Goal: Task Accomplishment & Management: Use online tool/utility

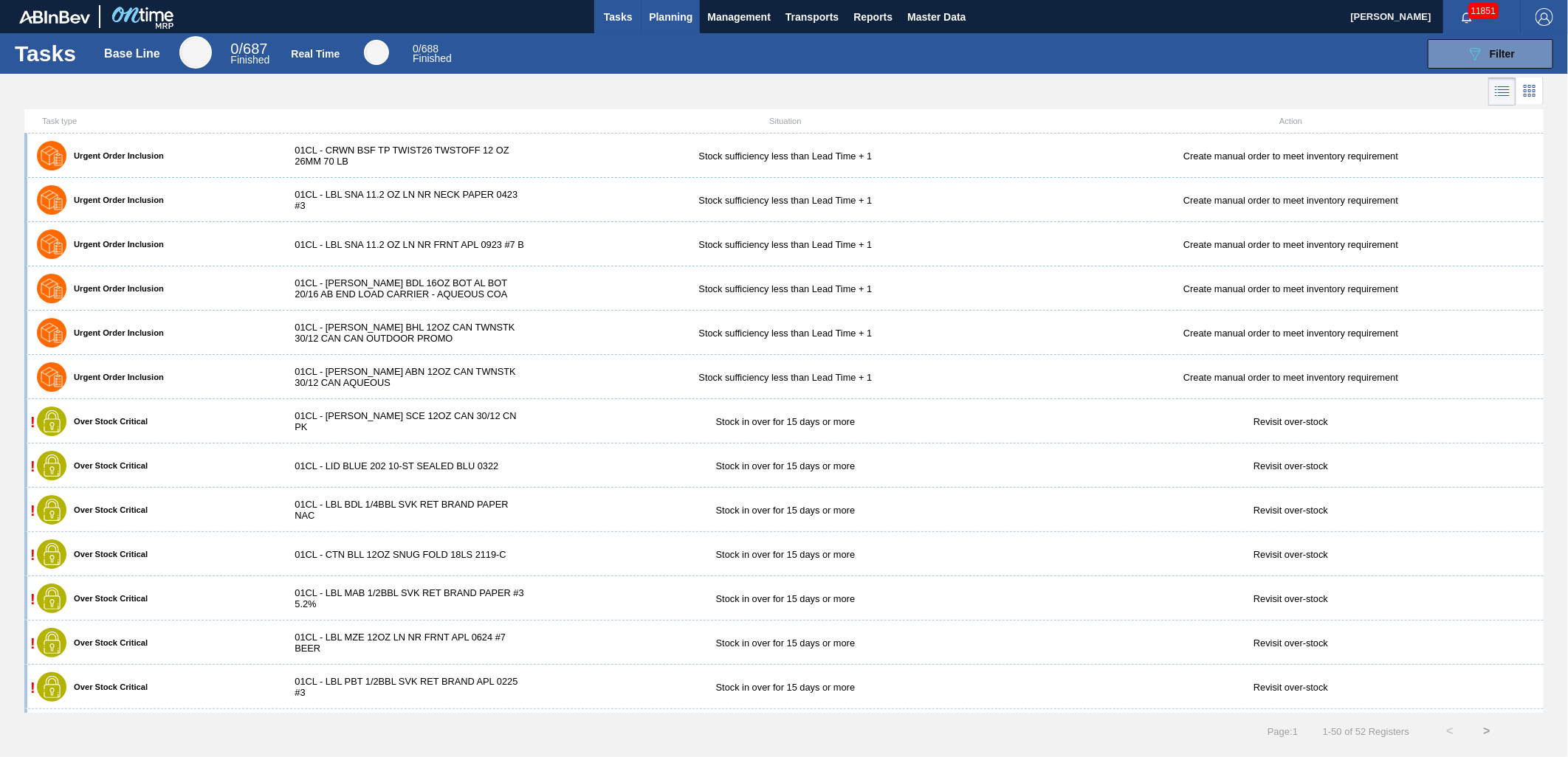
click at [660, 20] on span "Planning" at bounding box center [671, 16] width 44 height 18
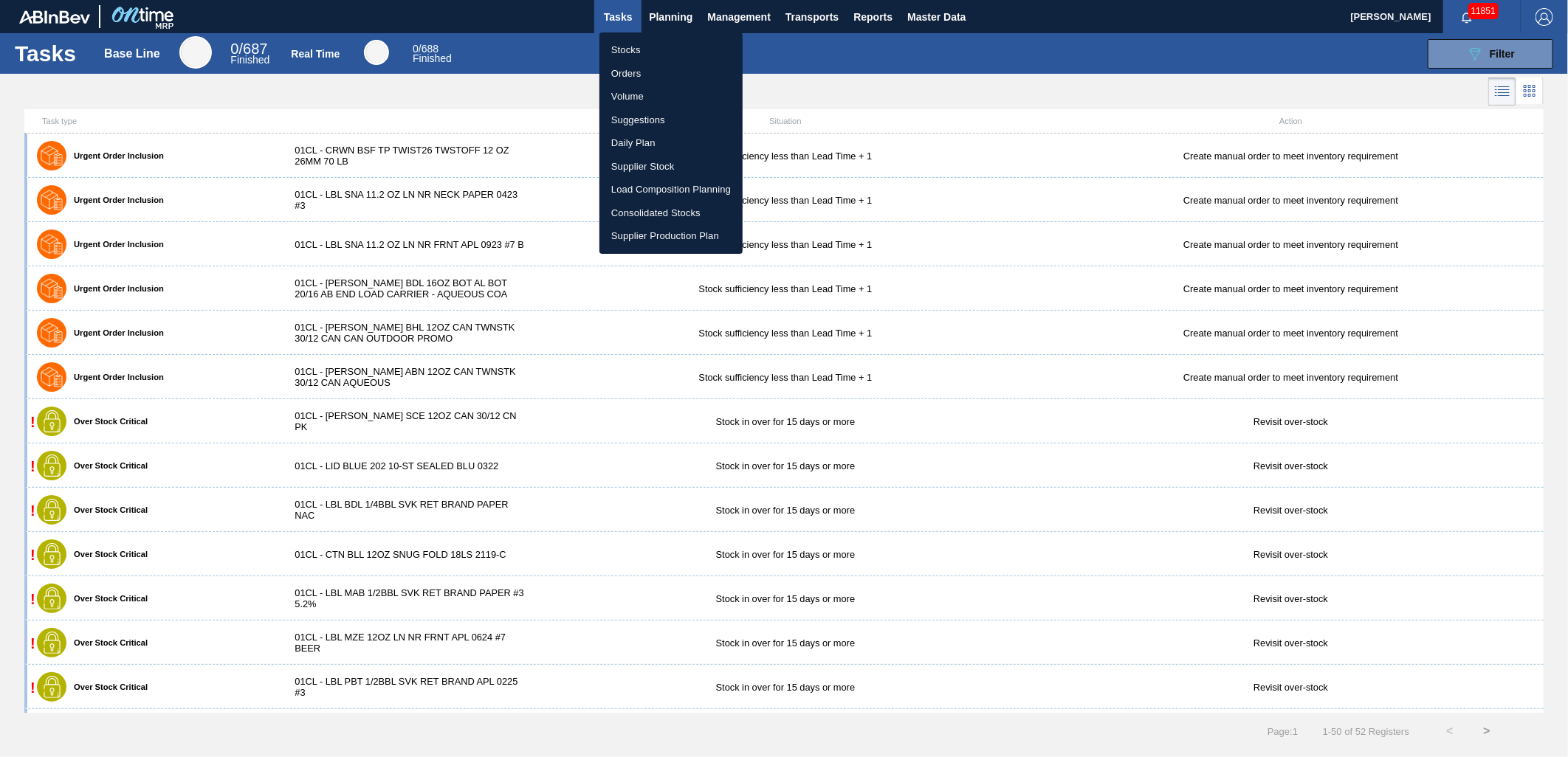
click at [644, 114] on li "Suggestions" at bounding box center [671, 121] width 143 height 24
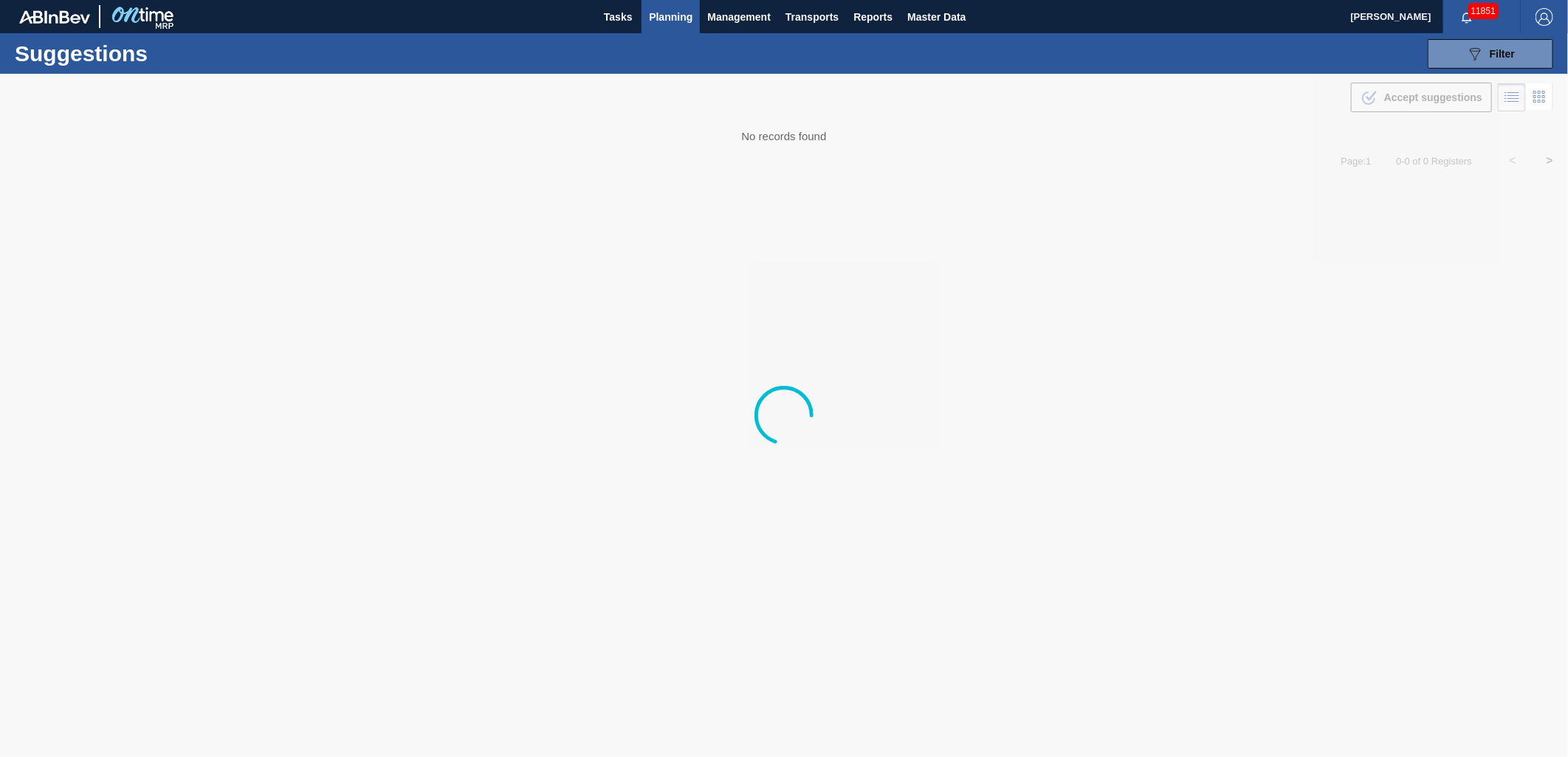
type from "[DATE]"
type to "[DATE]"
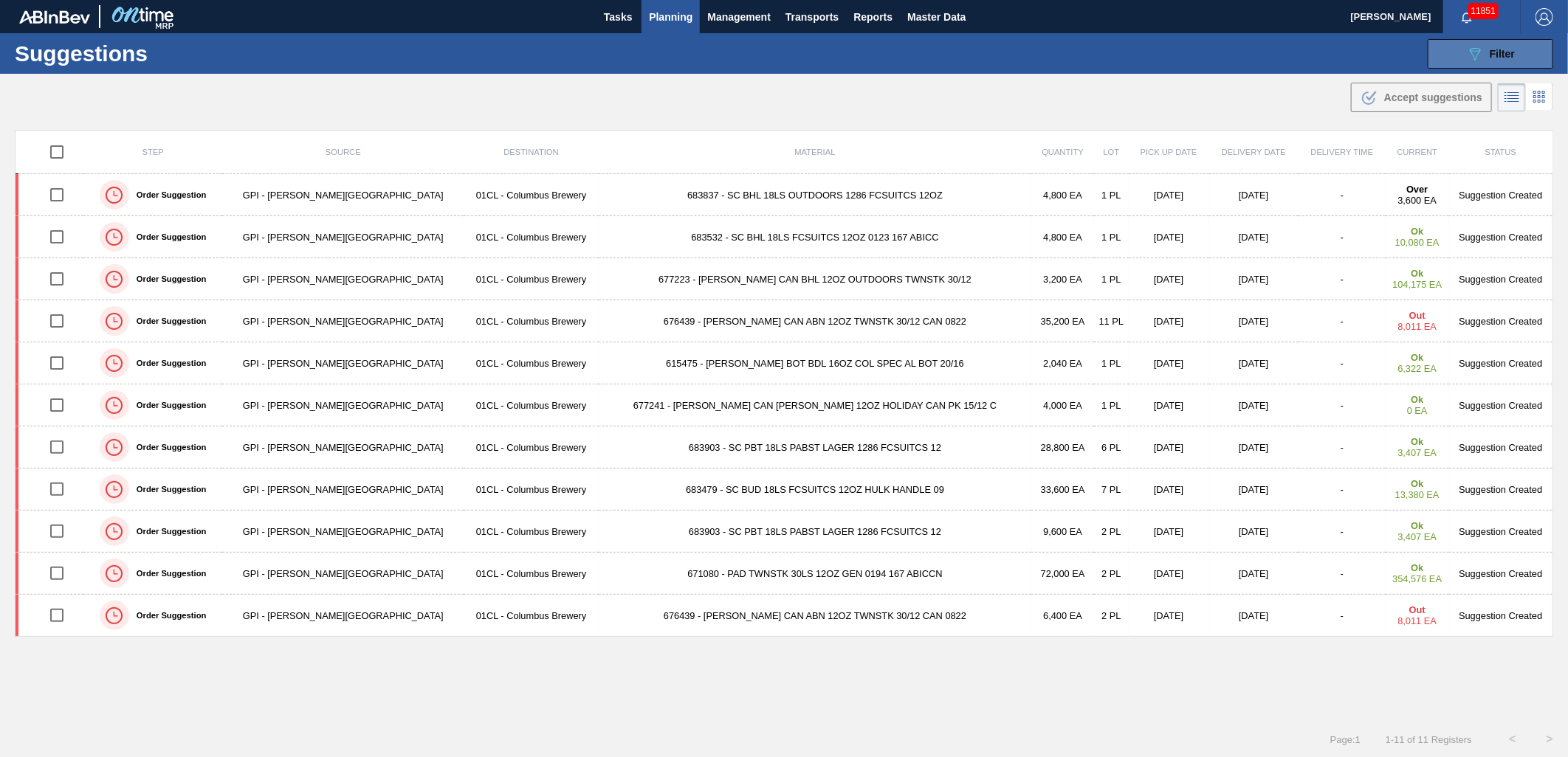
click at [1481, 62] on icon "089F7B8B-B2A5-4AFE-B5C0-19BA573D28AC" at bounding box center [1475, 54] width 18 height 18
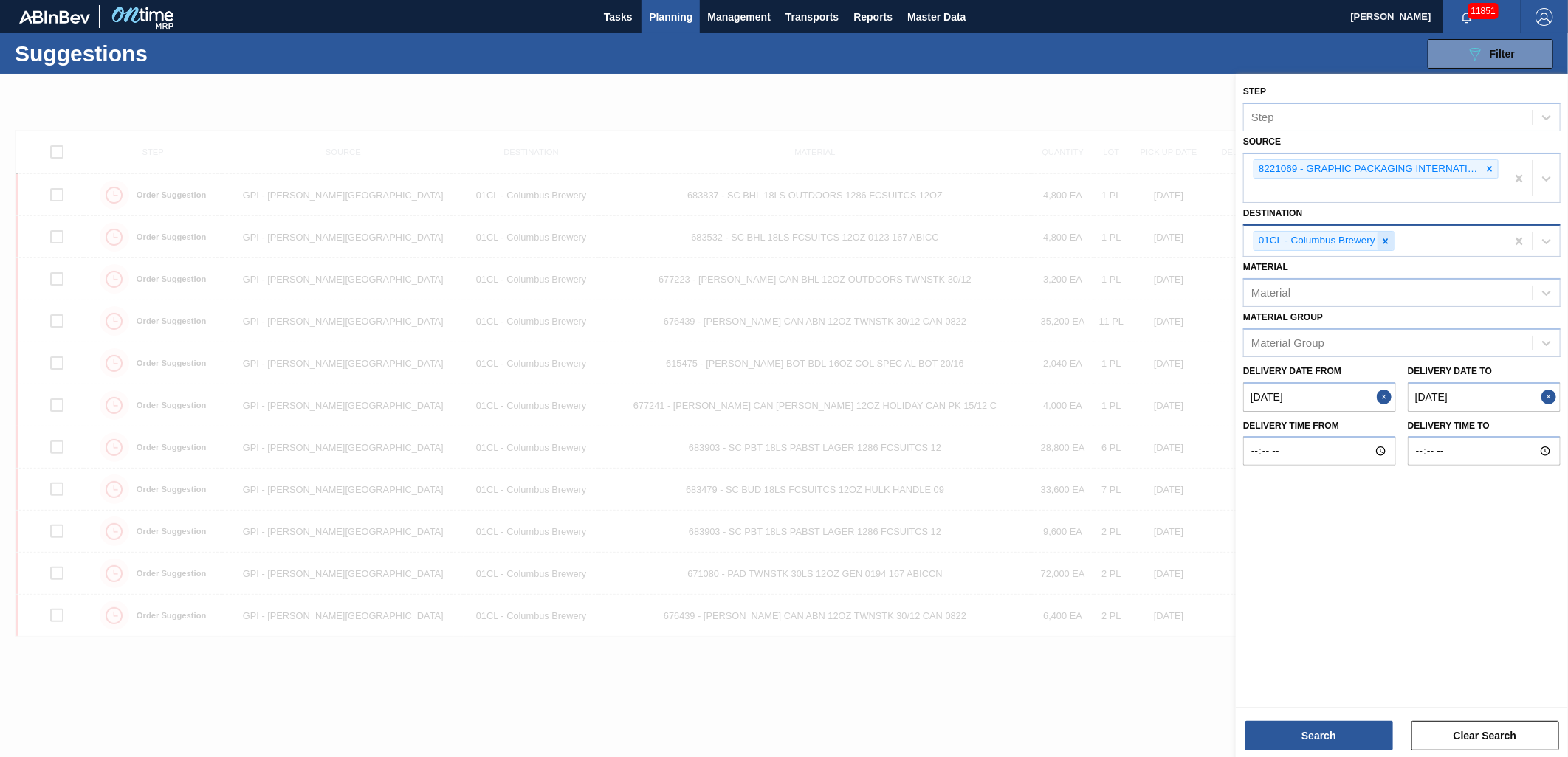
click at [1384, 240] on icon at bounding box center [1386, 241] width 5 height 5
type input "FF"
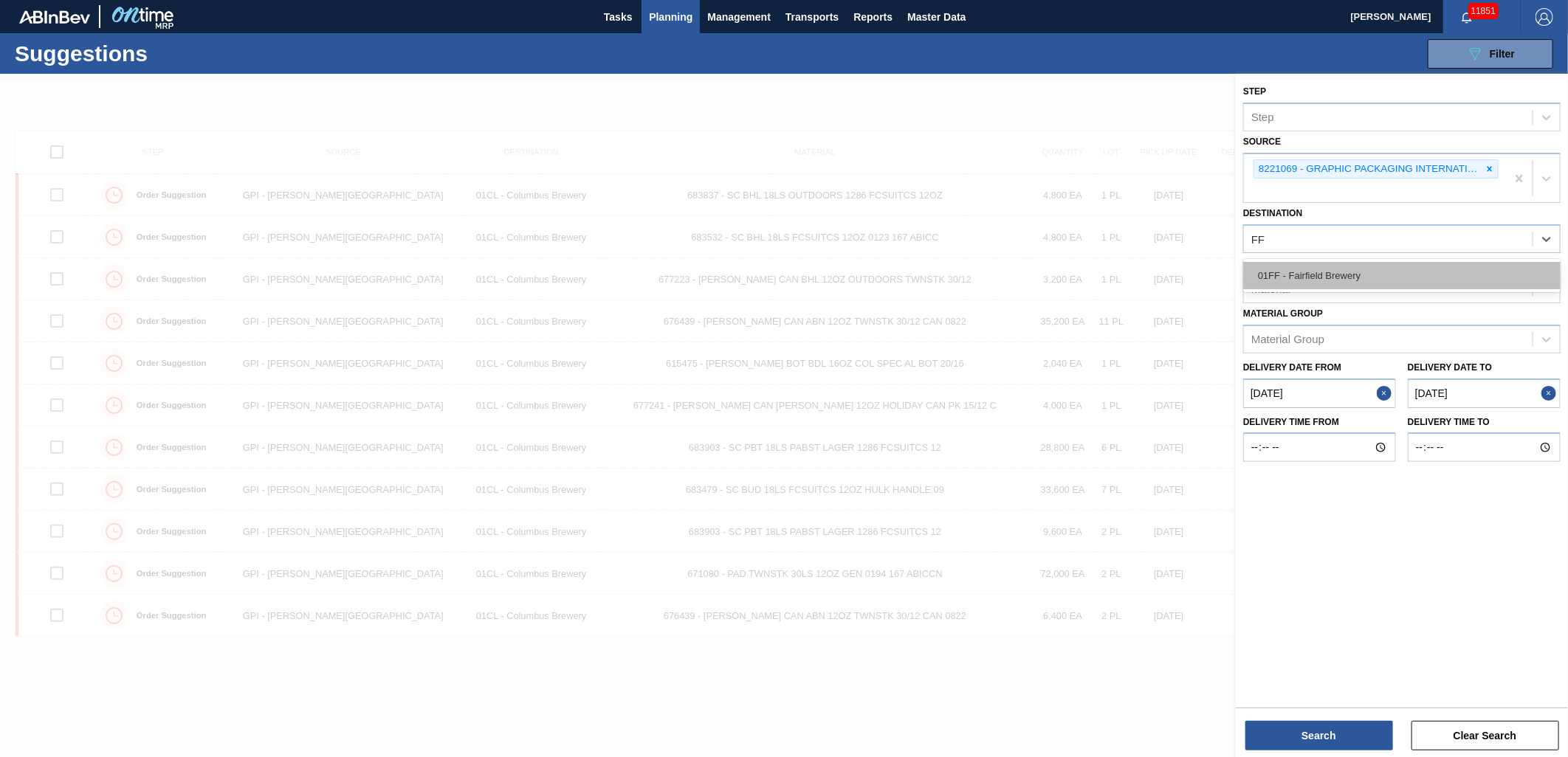
click at [1371, 270] on div "01FF - Fairfield Brewery" at bounding box center [1402, 276] width 317 height 27
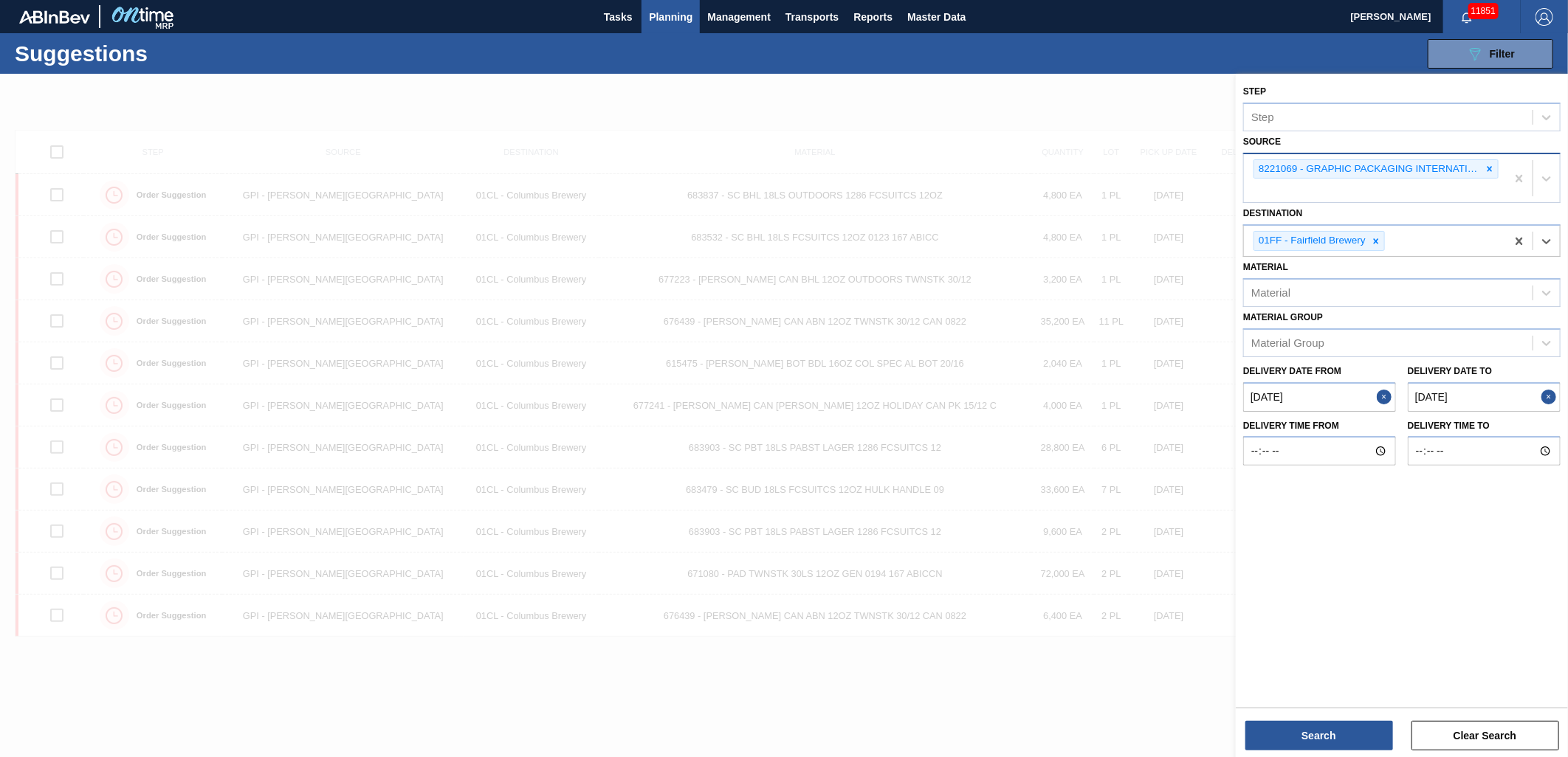
click at [1495, 171] on div at bounding box center [1490, 170] width 16 height 19
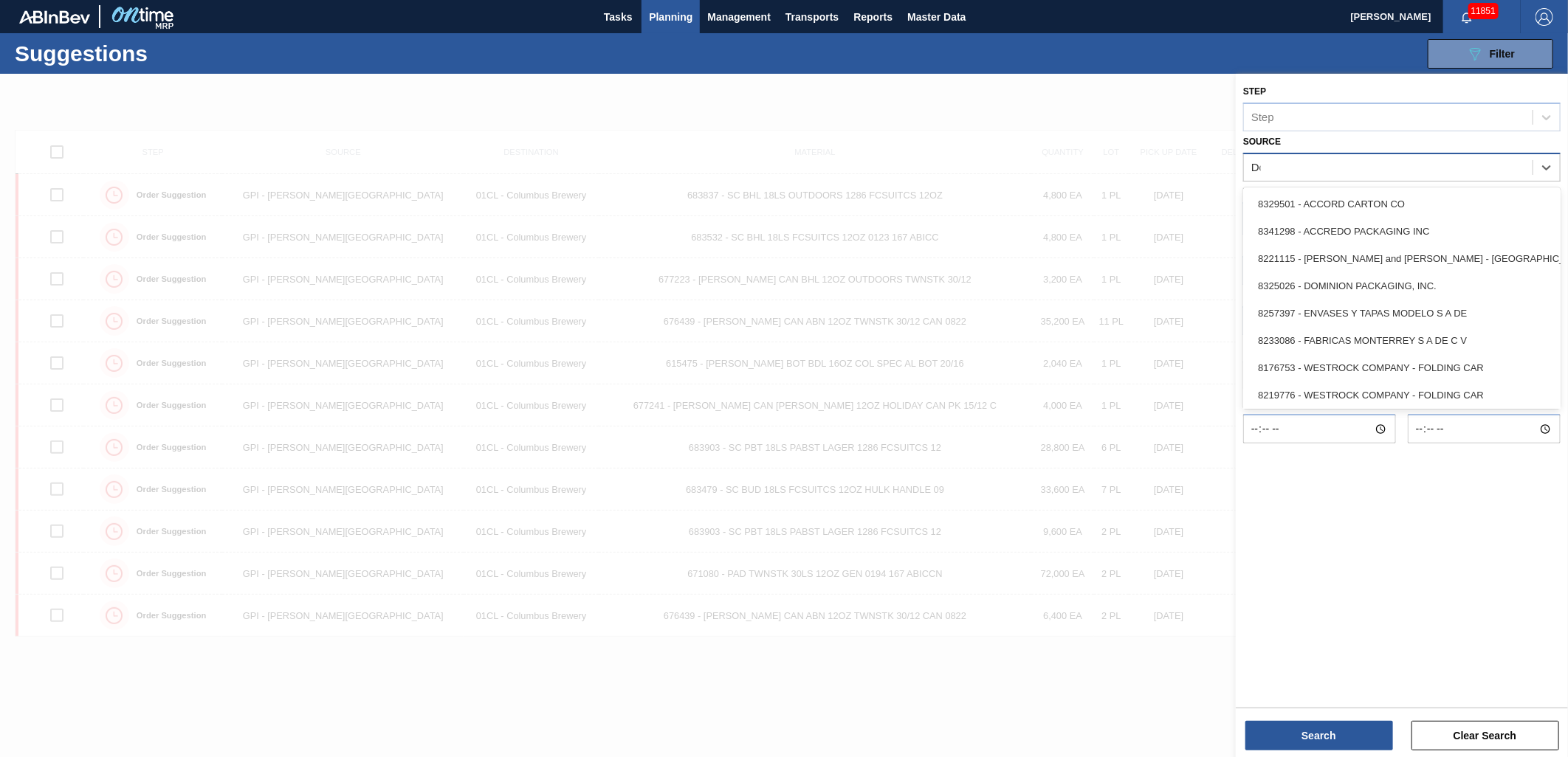
type input "Dom"
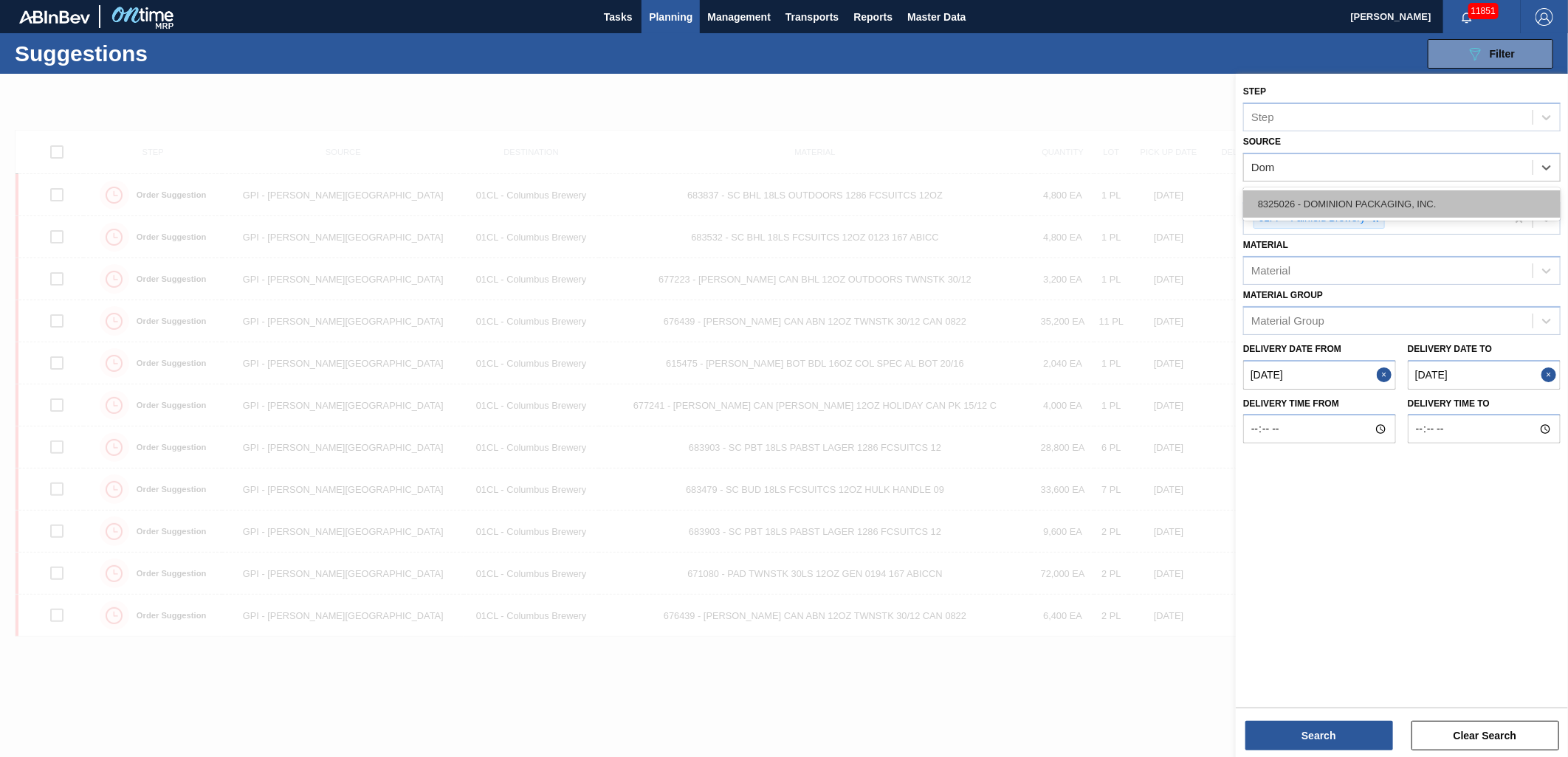
click at [1432, 192] on div "8325026 - DOMINION PACKAGING, INC." at bounding box center [1402, 204] width 317 height 27
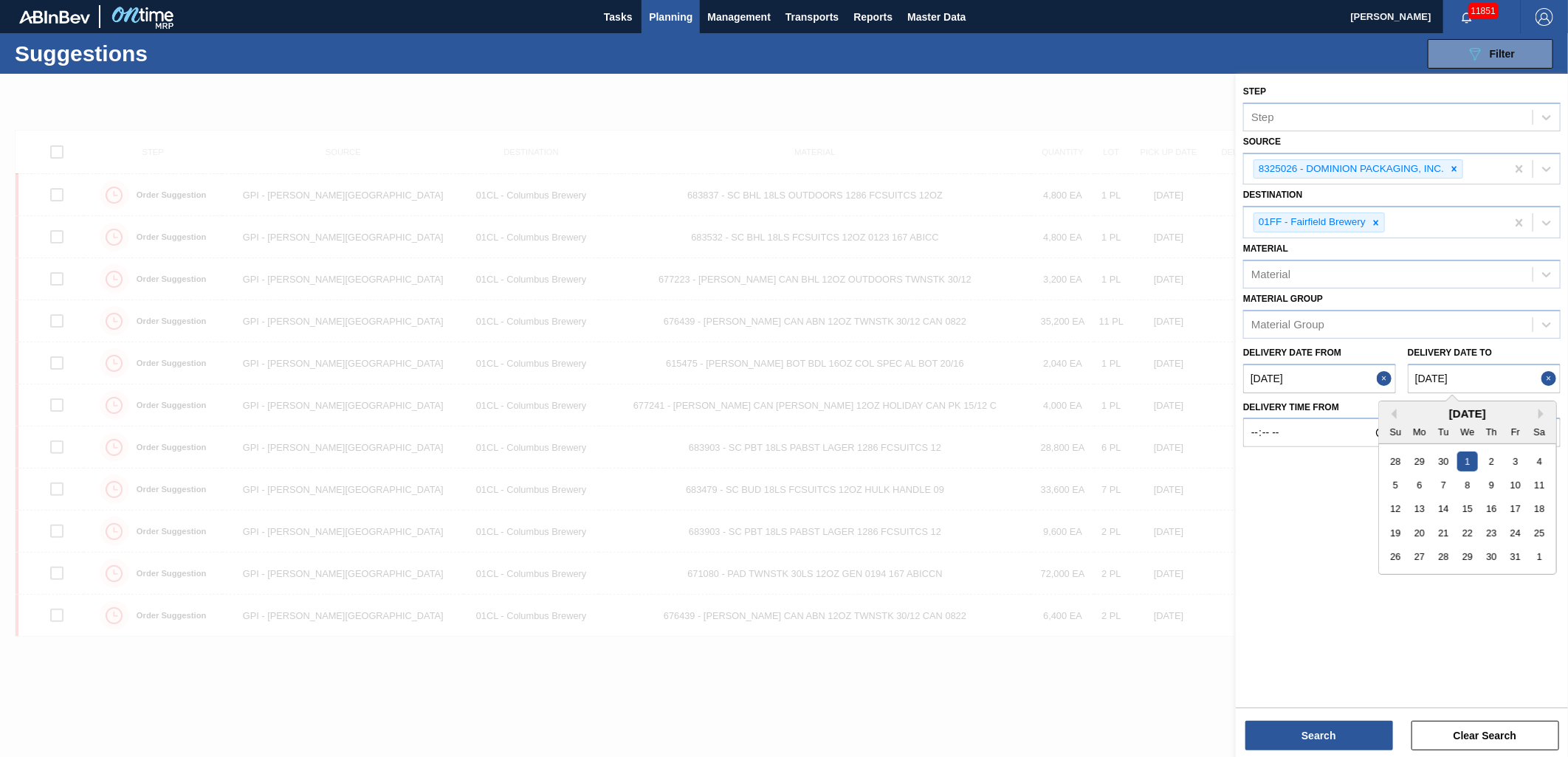
click at [1493, 376] on to "[DATE]" at bounding box center [1484, 378] width 153 height 29
click at [1536, 479] on div "11" at bounding box center [1539, 484] width 20 height 20
click at [1475, 369] on to "[DATE]" at bounding box center [1484, 378] width 153 height 29
click at [1544, 461] on div "4" at bounding box center [1539, 460] width 20 height 20
type to "[DATE]"
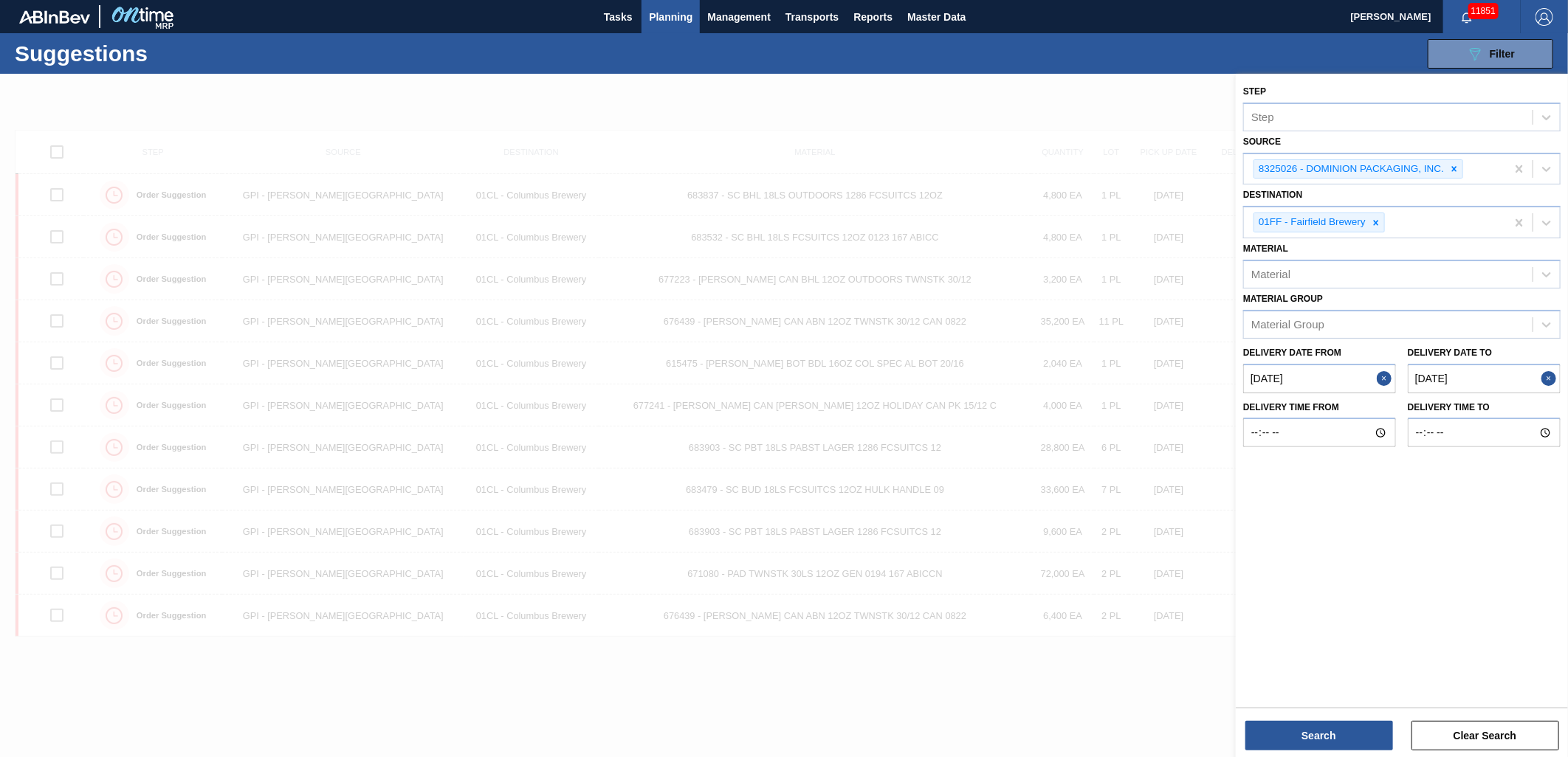
click at [1328, 369] on from "[DATE]" at bounding box center [1319, 378] width 153 height 29
click at [1311, 532] on div "23" at bounding box center [1308, 532] width 20 height 20
type from "[DATE]"
click at [1316, 729] on button "Search" at bounding box center [1319, 736] width 148 height 29
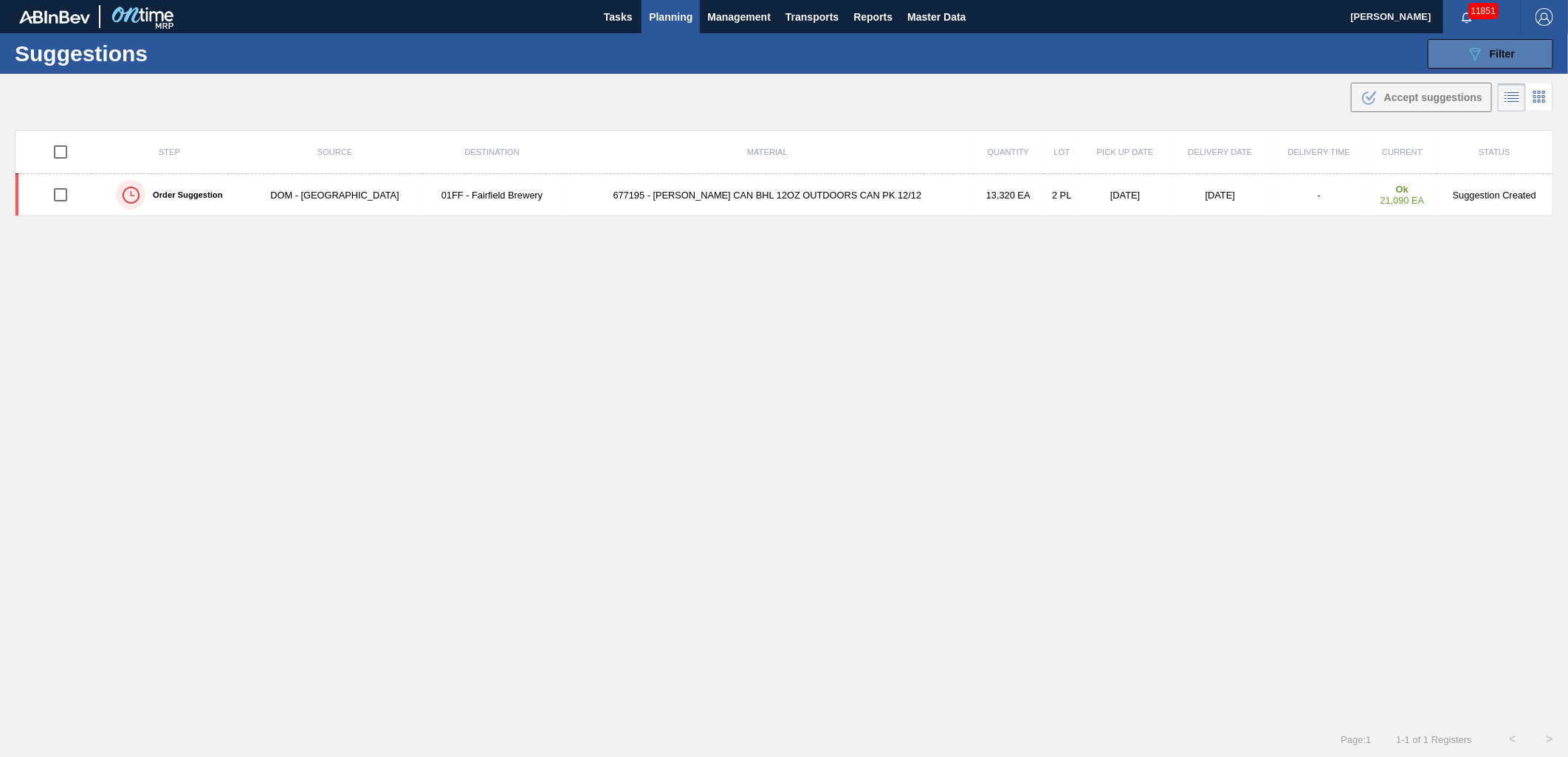
click at [1467, 57] on icon "089F7B8B-B2A5-4AFE-B5C0-19BA573D28AC" at bounding box center [1475, 54] width 18 height 18
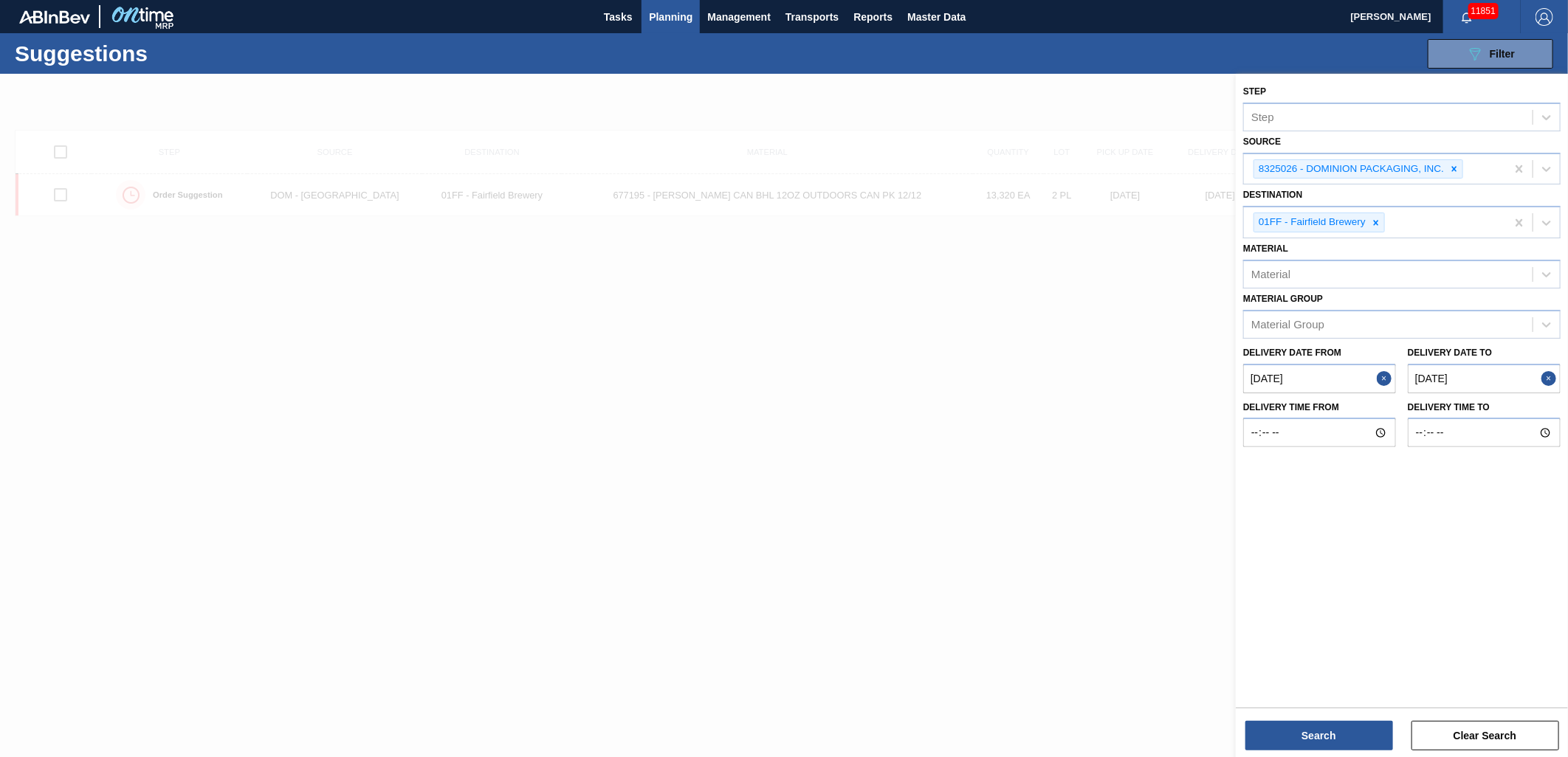
click at [1487, 386] on to "[DATE]" at bounding box center [1484, 378] width 153 height 29
click at [1538, 487] on div "11" at bounding box center [1539, 484] width 20 height 20
type to "[DATE]"
click at [1344, 743] on button "Search" at bounding box center [1319, 736] width 148 height 29
